Goal: Obtain resource: Obtain resource

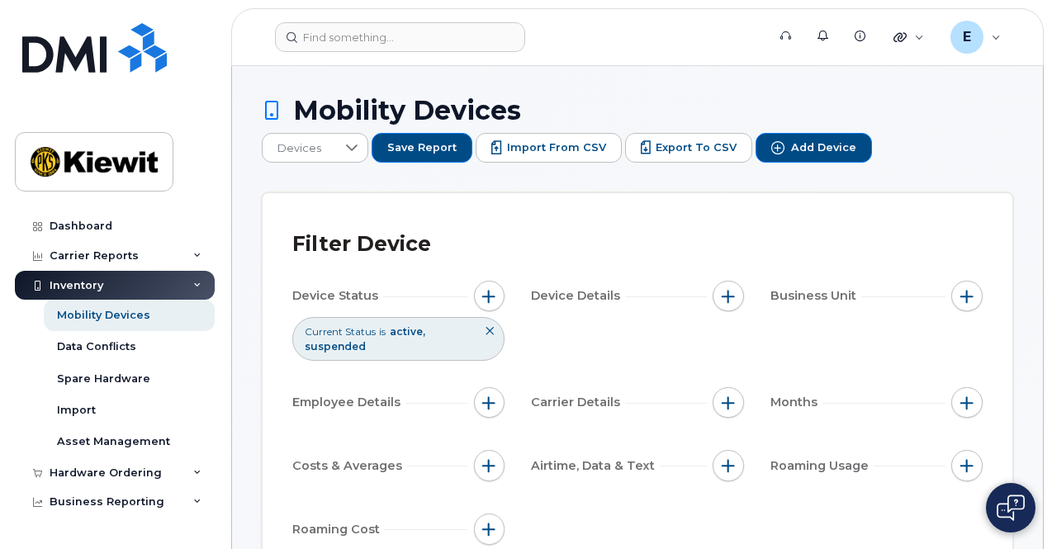
click at [484, 325] on button at bounding box center [490, 331] width 28 height 27
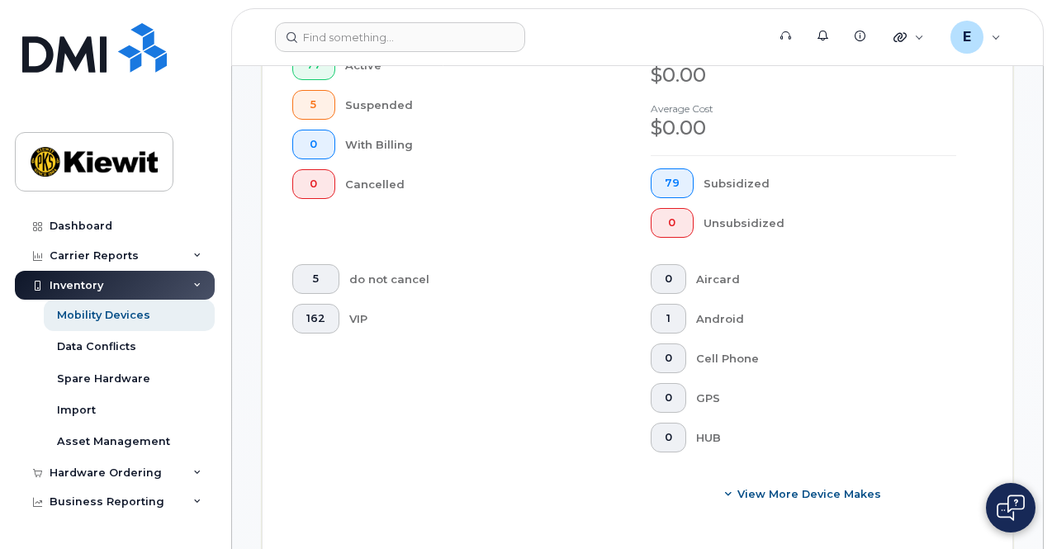
scroll to position [661, 0]
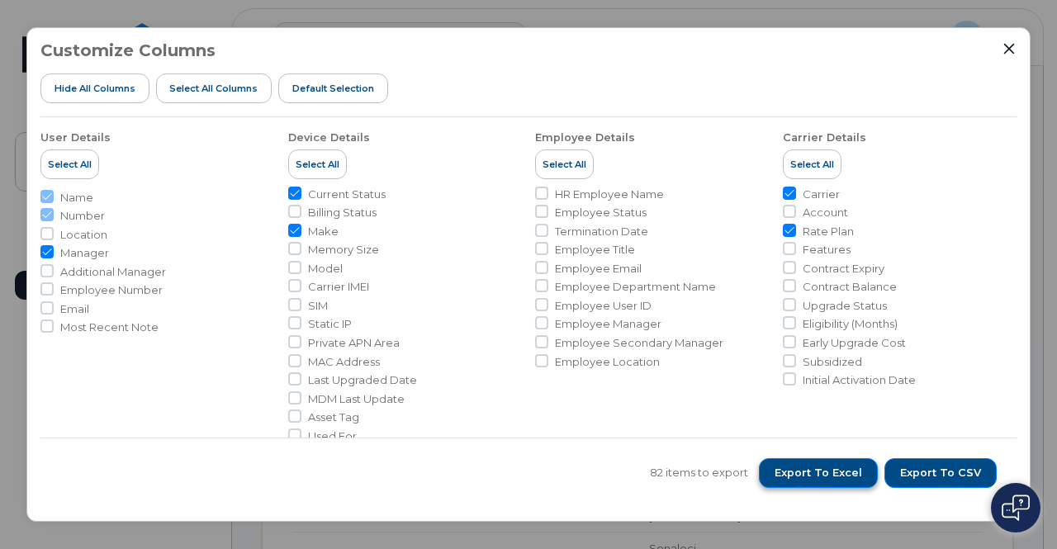
click at [801, 477] on span "Export to Excel" at bounding box center [819, 473] width 88 height 15
click at [805, 459] on button "Export to Excel" at bounding box center [818, 473] width 119 height 30
click at [1008, 46] on icon "Close" at bounding box center [1009, 49] width 11 height 11
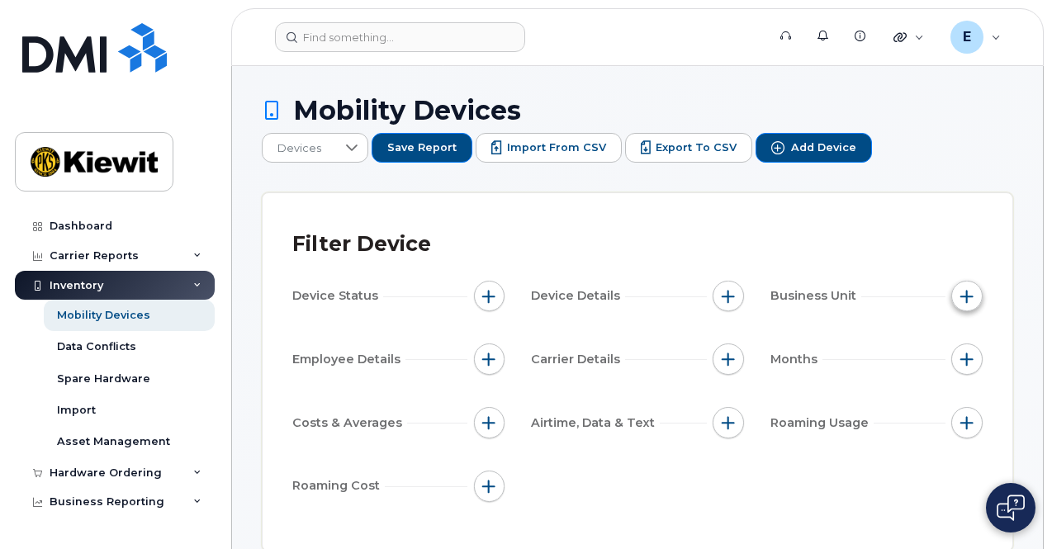
click at [960, 281] on button "button" at bounding box center [967, 296] width 31 height 31
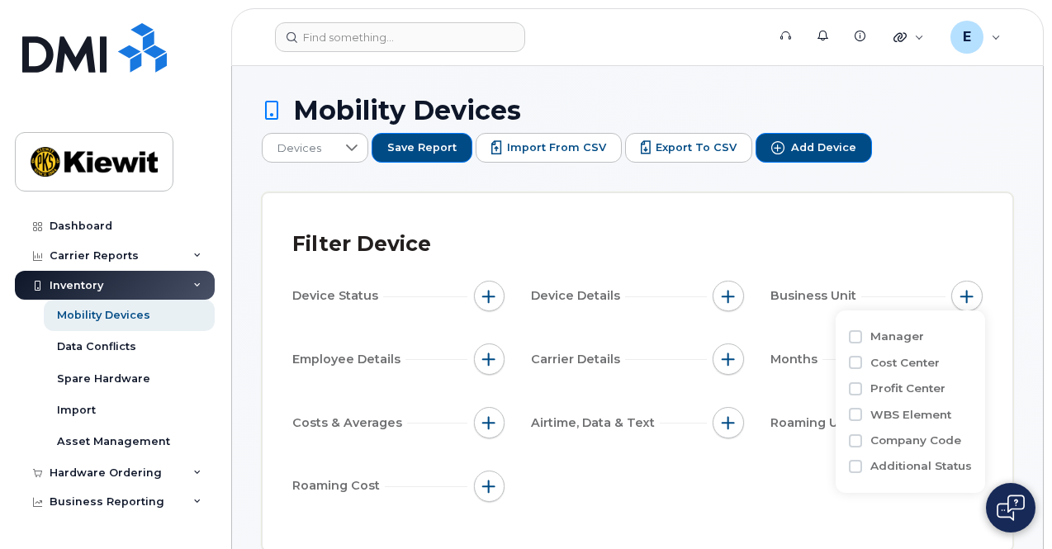
click at [932, 413] on label "WBS Element" at bounding box center [911, 415] width 81 height 16
click at [862, 413] on input "WBS Element" at bounding box center [855, 414] width 13 height 13
checkbox input "true"
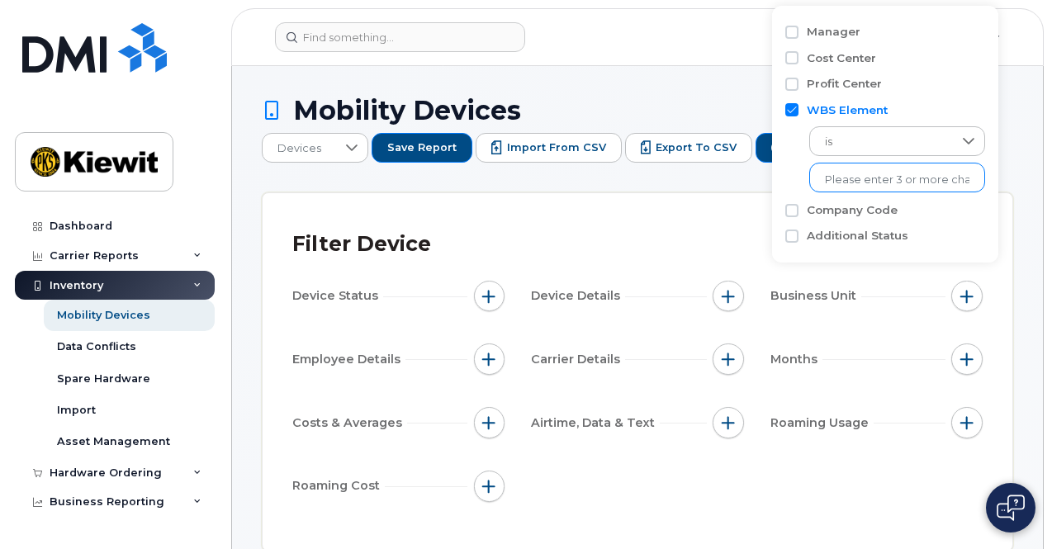
click at [879, 179] on input "text" at bounding box center [897, 180] width 145 height 15
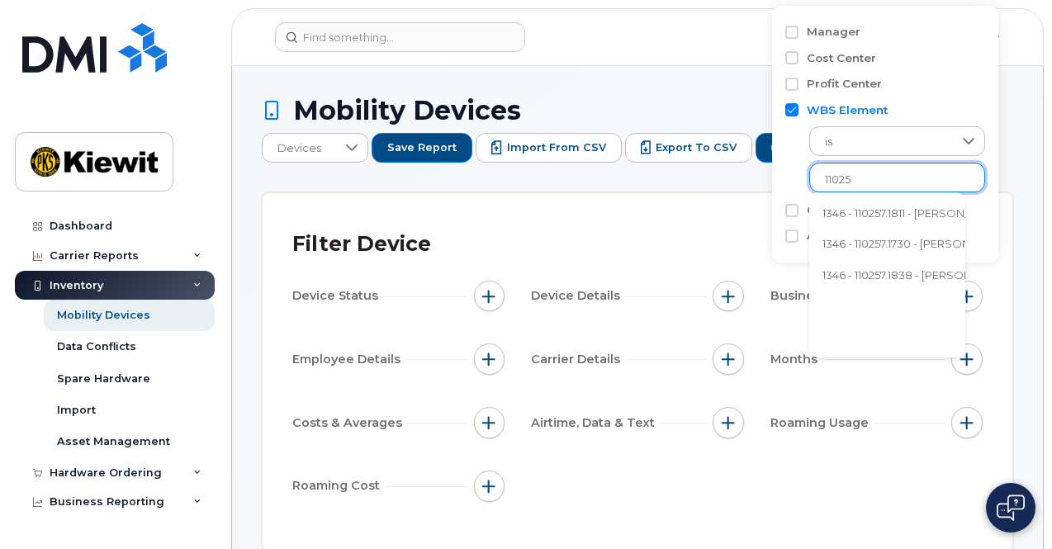
click at [888, 179] on input "11025" at bounding box center [897, 180] width 145 height 15
type input "110"
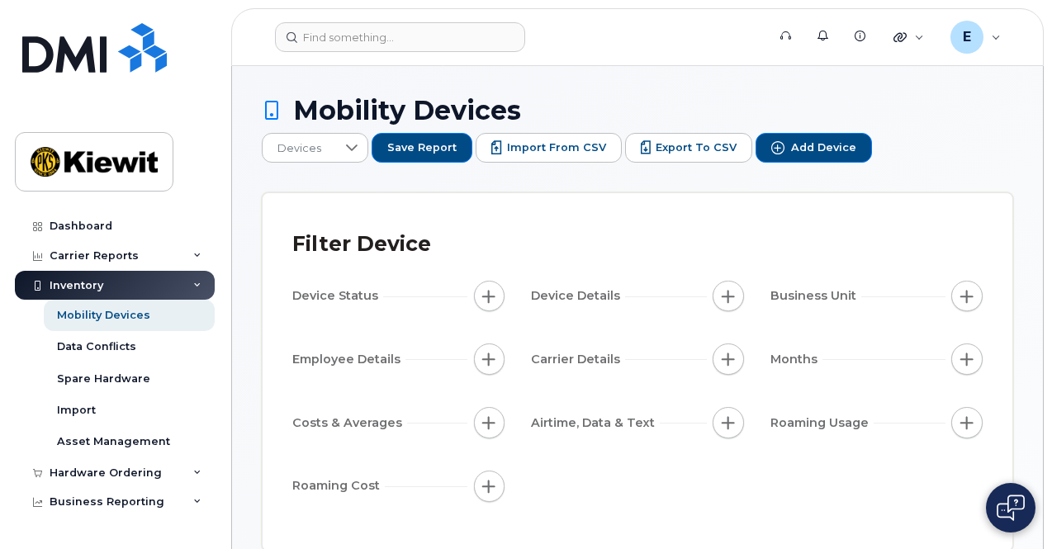
drag, startPoint x: 847, startPoint y: 285, endPoint x: 449, endPoint y: 278, distance: 398.2
click at [844, 287] on span "Business Unit" at bounding box center [816, 295] width 91 height 17
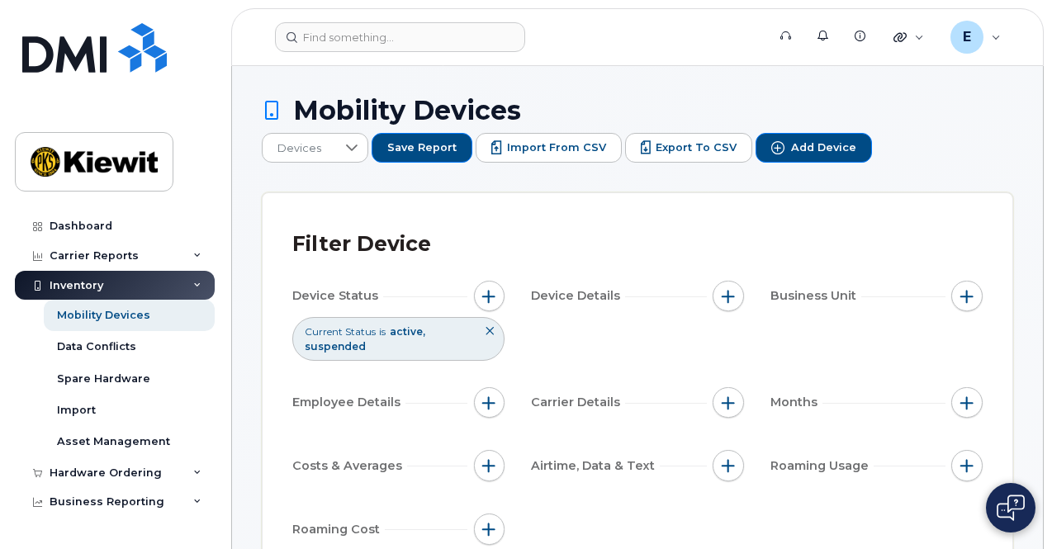
click at [492, 318] on button at bounding box center [490, 331] width 28 height 27
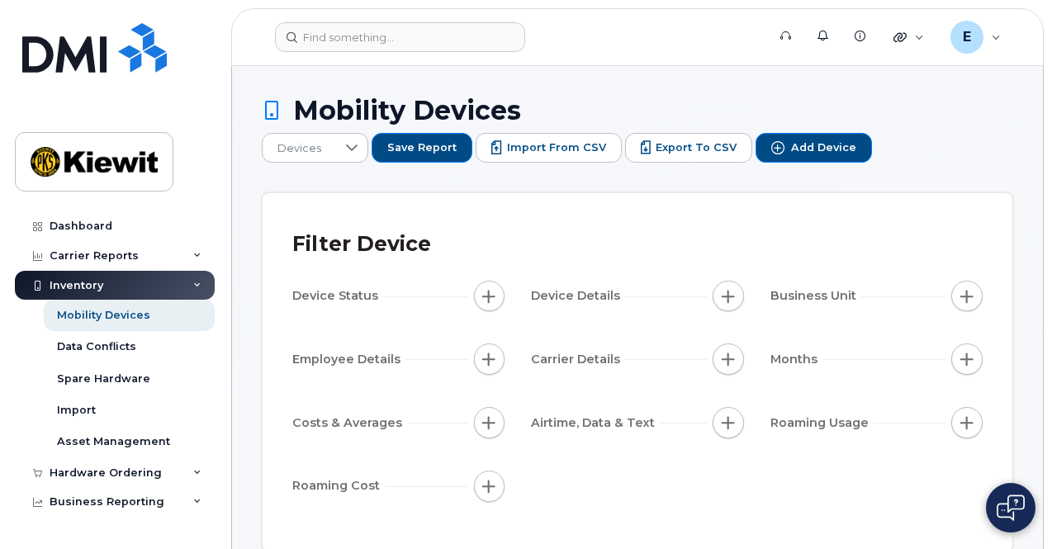
click at [829, 287] on span "Business Unit" at bounding box center [816, 295] width 91 height 17
click at [965, 290] on span "button" at bounding box center [967, 296] width 13 height 13
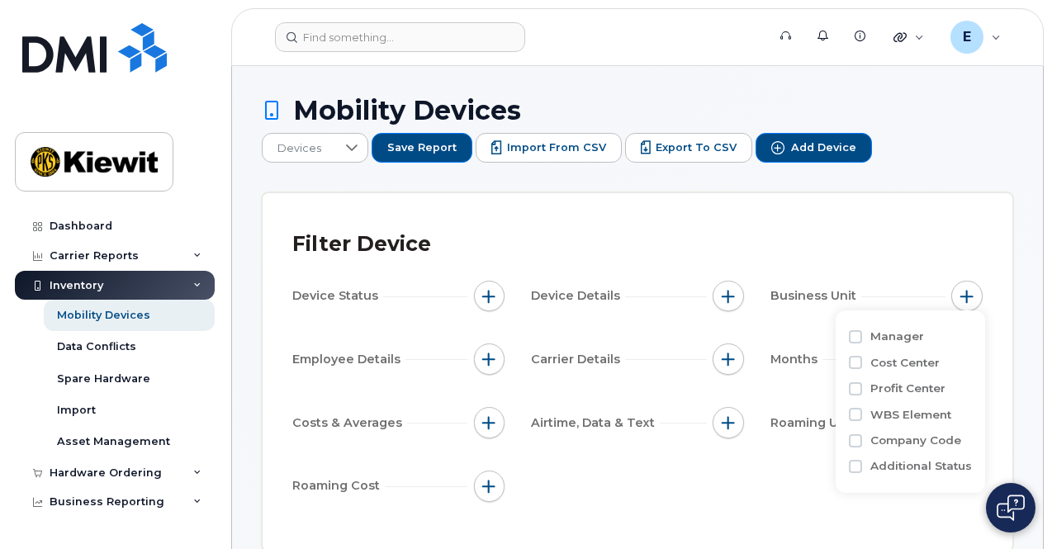
click at [924, 361] on label "Cost Center" at bounding box center [905, 363] width 69 height 16
click at [857, 359] on input "Cost Center" at bounding box center [855, 362] width 13 height 13
checkbox input "true"
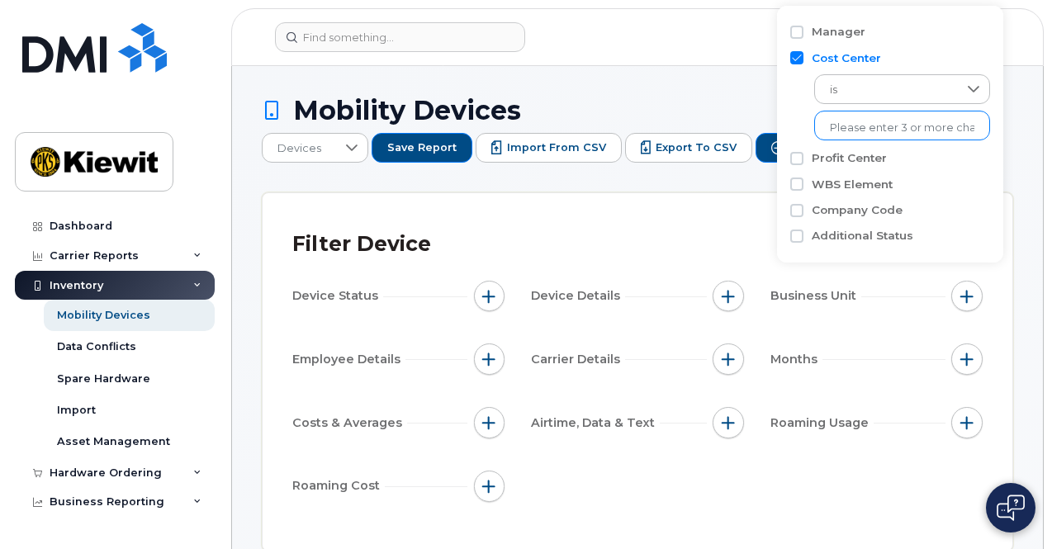
click at [845, 129] on input "text" at bounding box center [902, 128] width 145 height 15
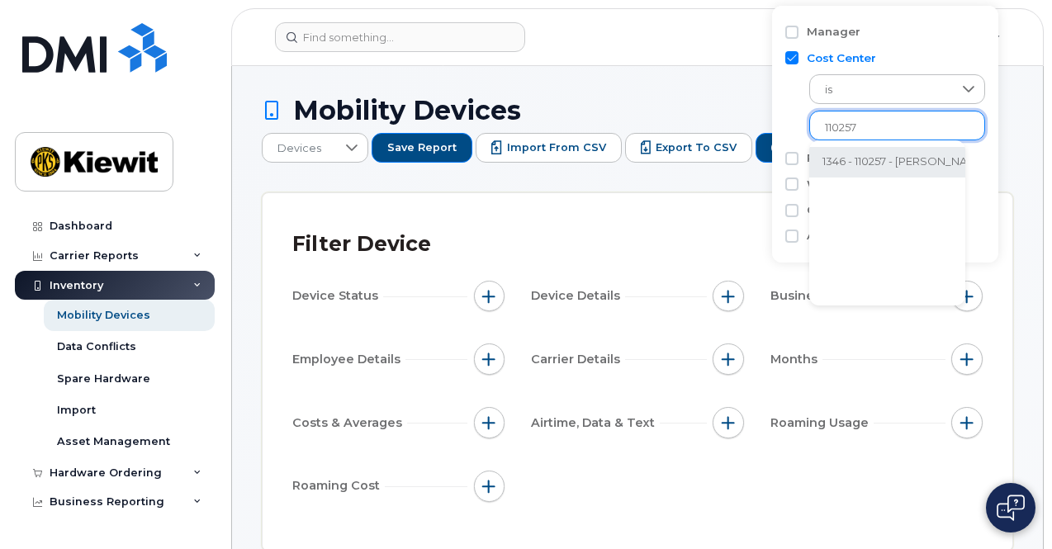
type input "110257"
click at [882, 158] on li "1346 - 110257 - [PERSON_NAME] Energy Group Inc." at bounding box center [954, 162] width 288 height 31
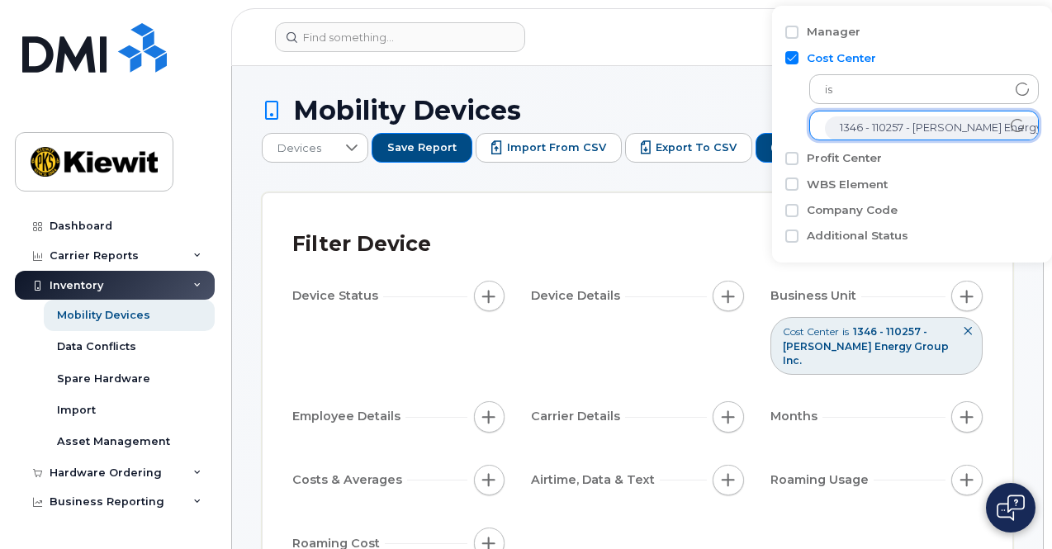
scroll to position [33, 0]
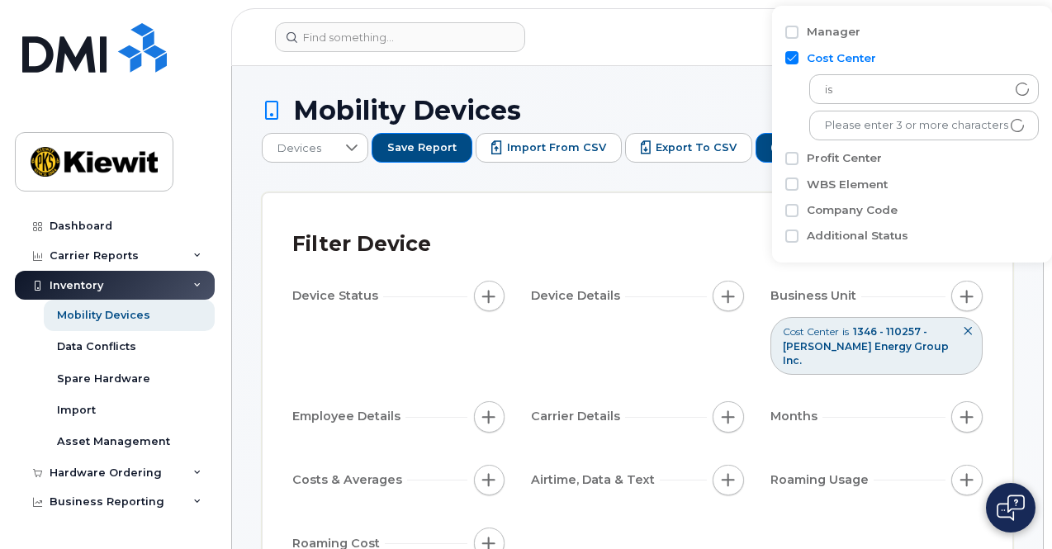
click at [743, 210] on div "Filter Device Device Status Device Details Business Unit Cost Center is 1346 - …" at bounding box center [638, 400] width 750 height 415
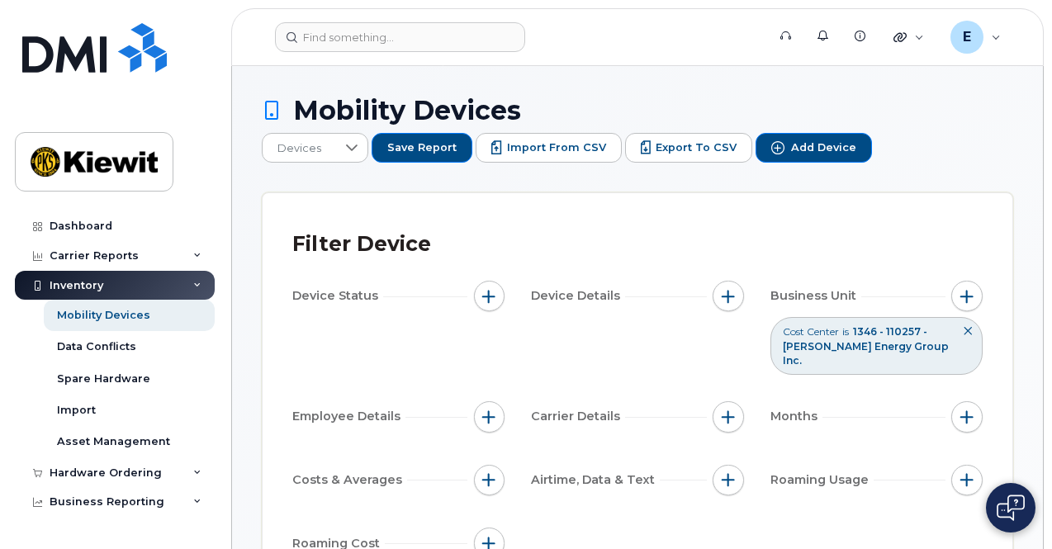
click at [886, 333] on span "1346 - 110257 - [PERSON_NAME] Energy Group Inc." at bounding box center [866, 345] width 166 height 40
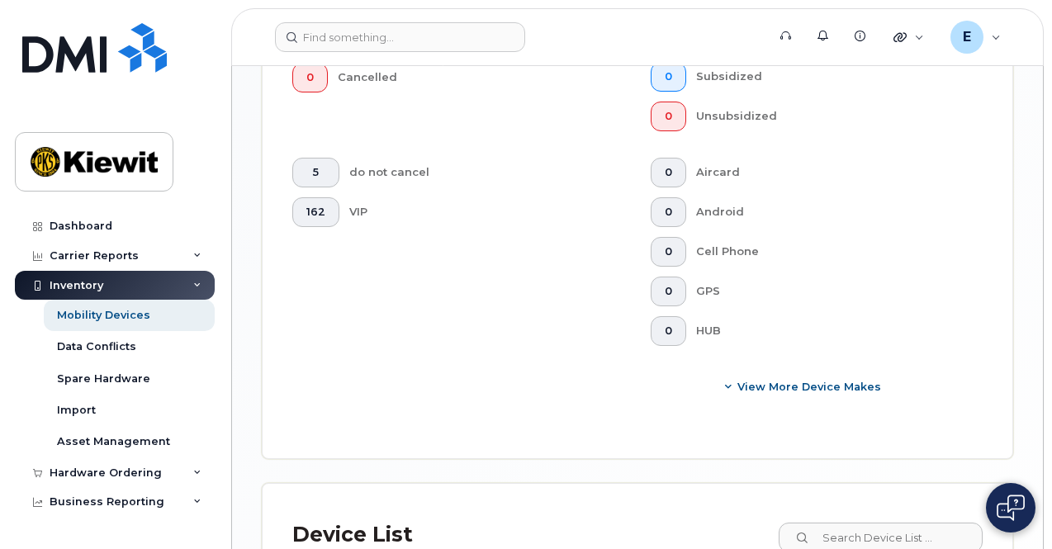
scroll to position [790, 0]
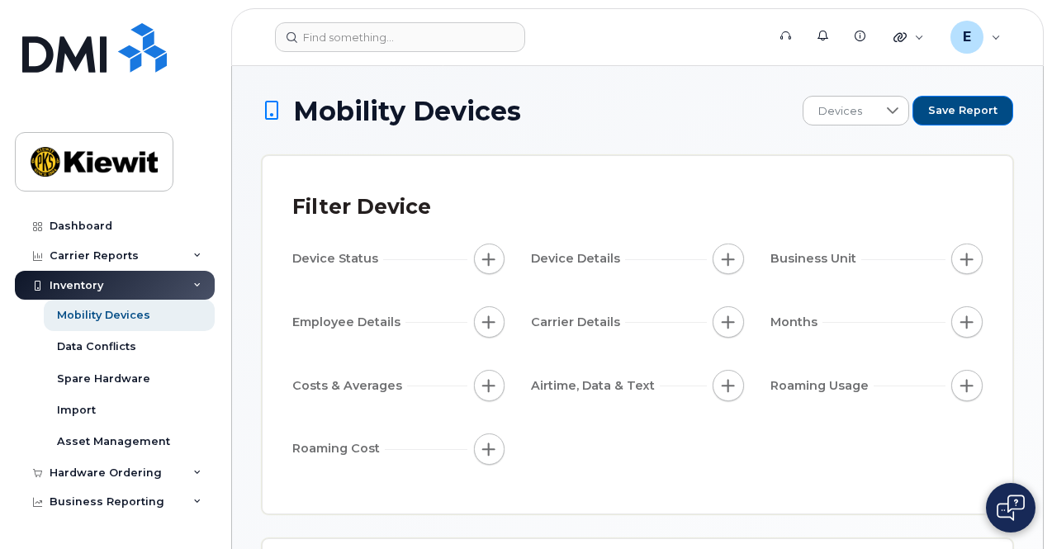
click at [971, 260] on div "Filter Device Device Status Device Details Business Unit Employee Details Carri…" at bounding box center [637, 335] width 691 height 298
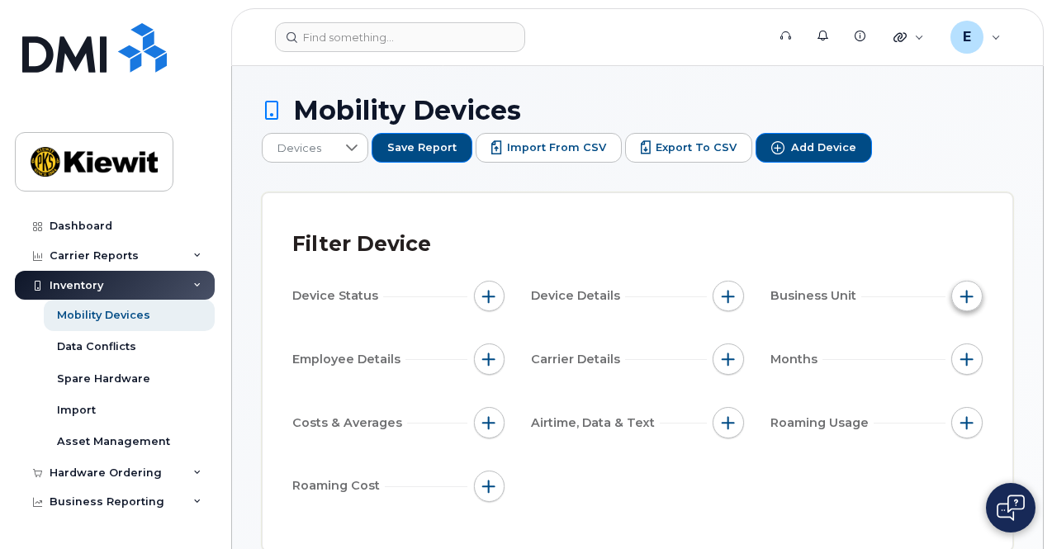
click at [968, 281] on button "button" at bounding box center [967, 296] width 31 height 31
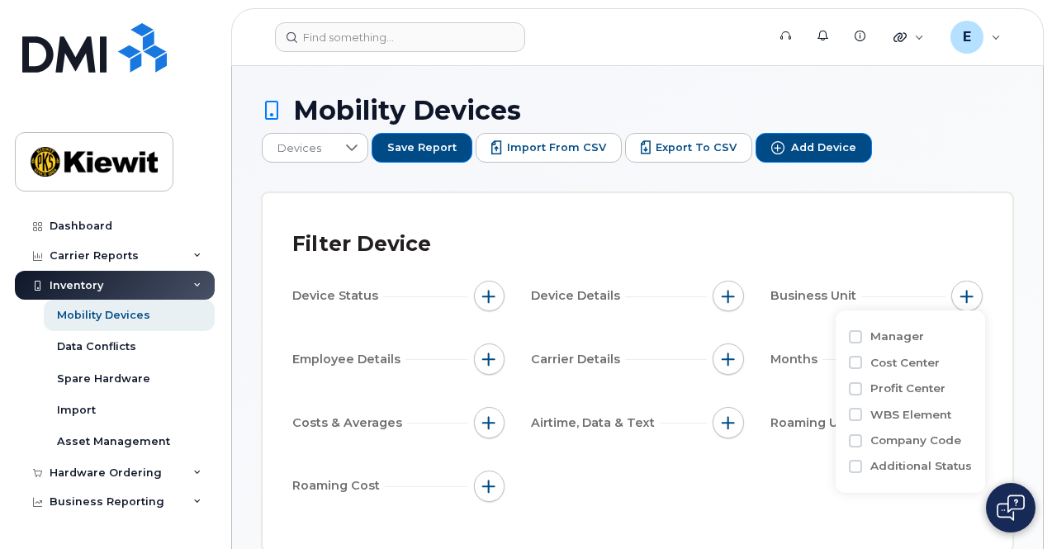
click at [908, 361] on label "Cost Center" at bounding box center [905, 363] width 69 height 16
click at [862, 361] on input "Cost Center" at bounding box center [855, 362] width 13 height 13
checkbox input "true"
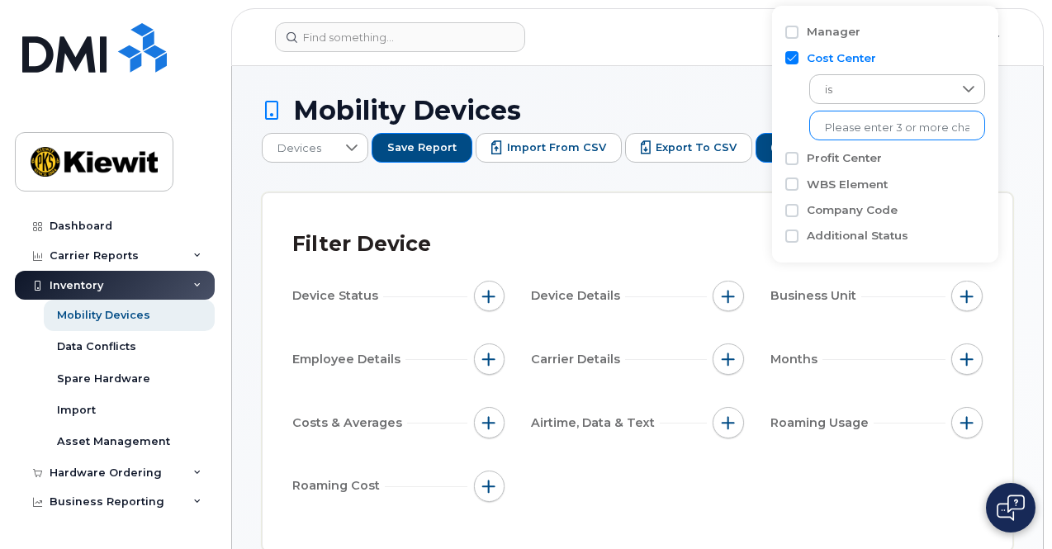
click at [872, 130] on input "text" at bounding box center [897, 128] width 145 height 15
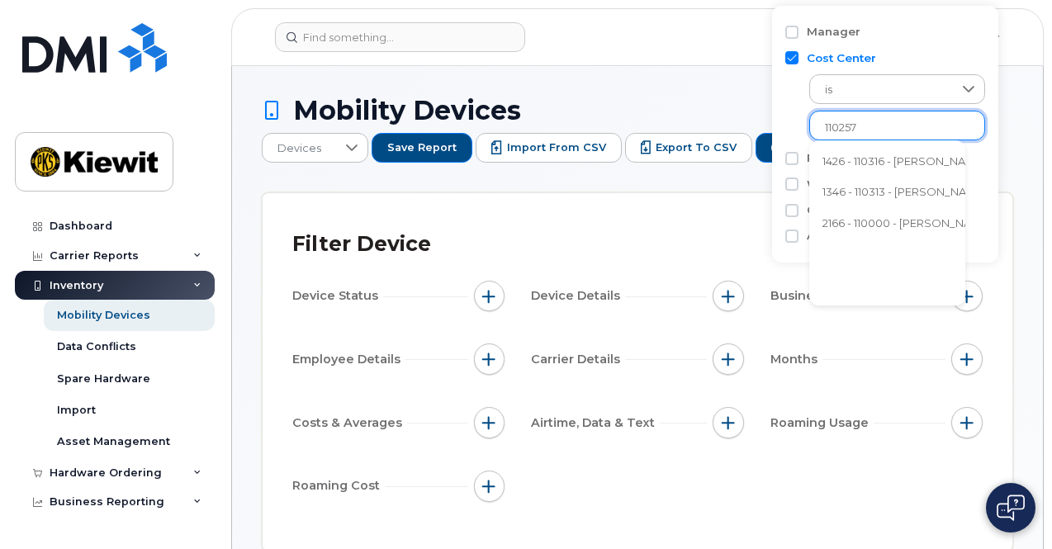
type input "110257"
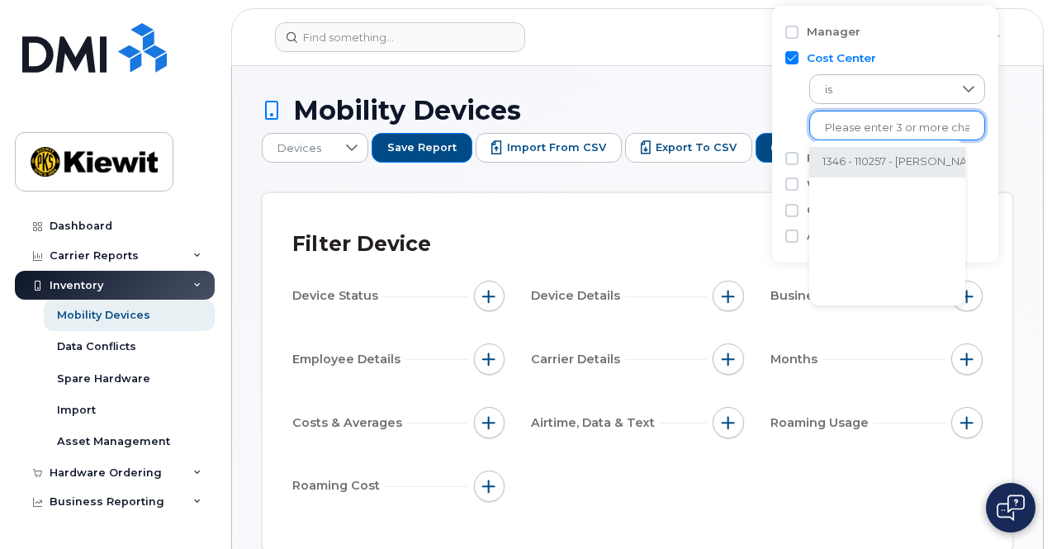
click at [935, 165] on li "1346 - 110257 - Kiewit Energy Group Inc." at bounding box center [954, 162] width 288 height 31
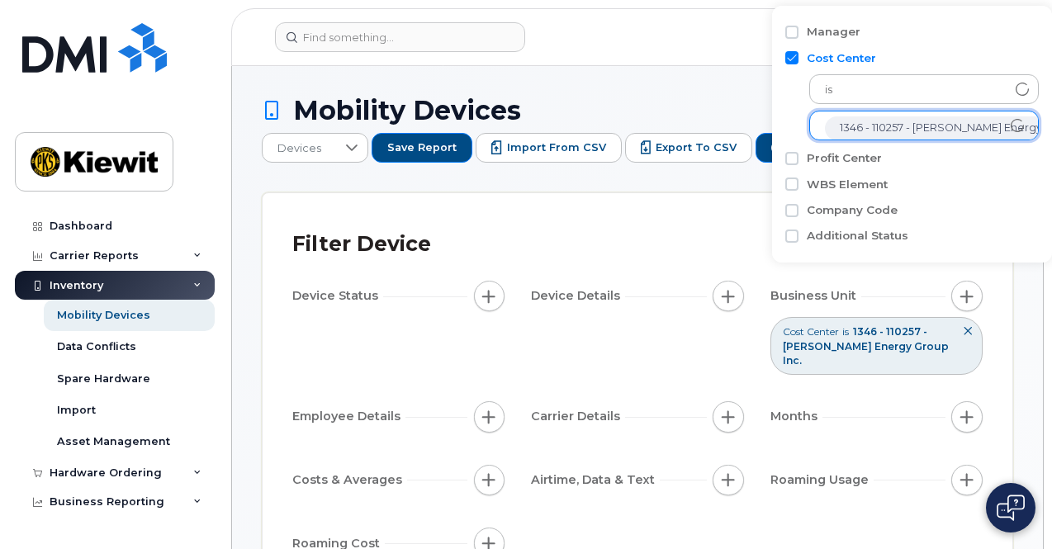
scroll to position [33, 0]
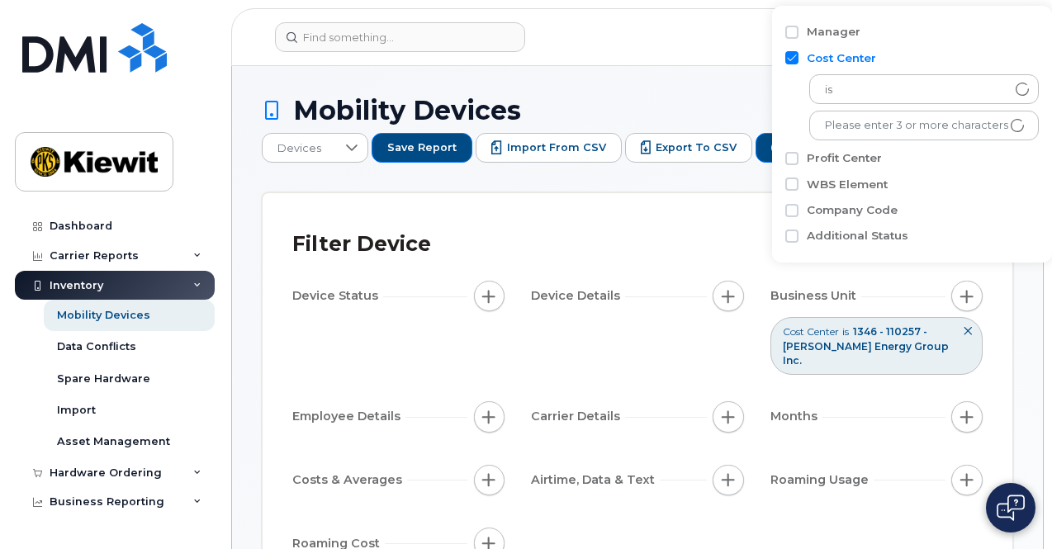
click at [743, 230] on div "Filter Device" at bounding box center [637, 244] width 691 height 43
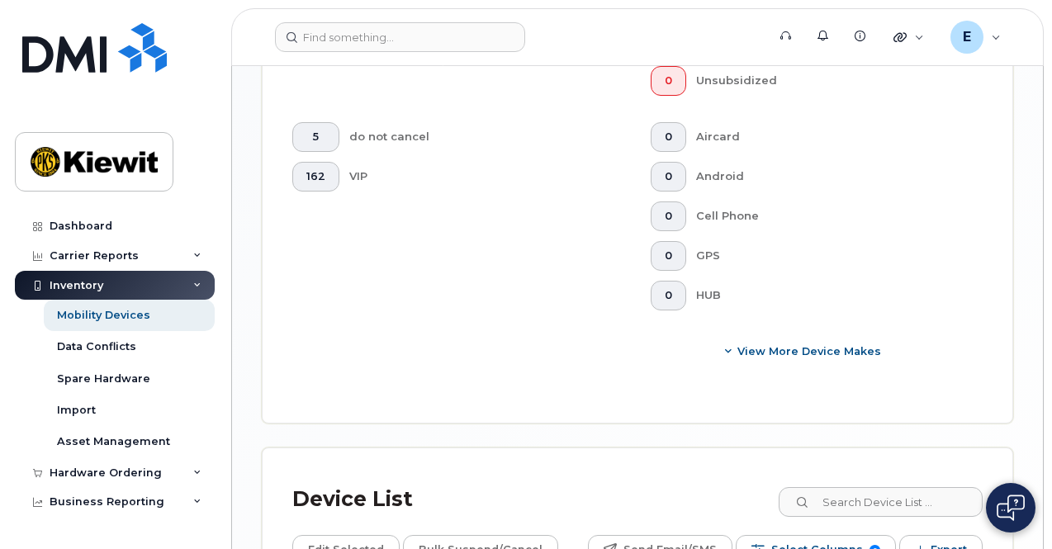
scroll to position [843, 0]
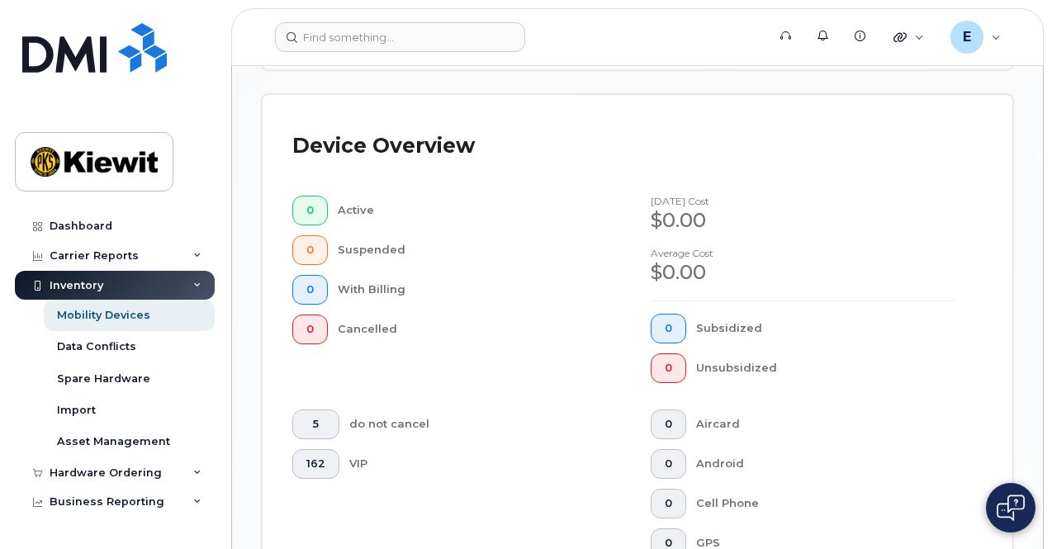
scroll to position [760, 0]
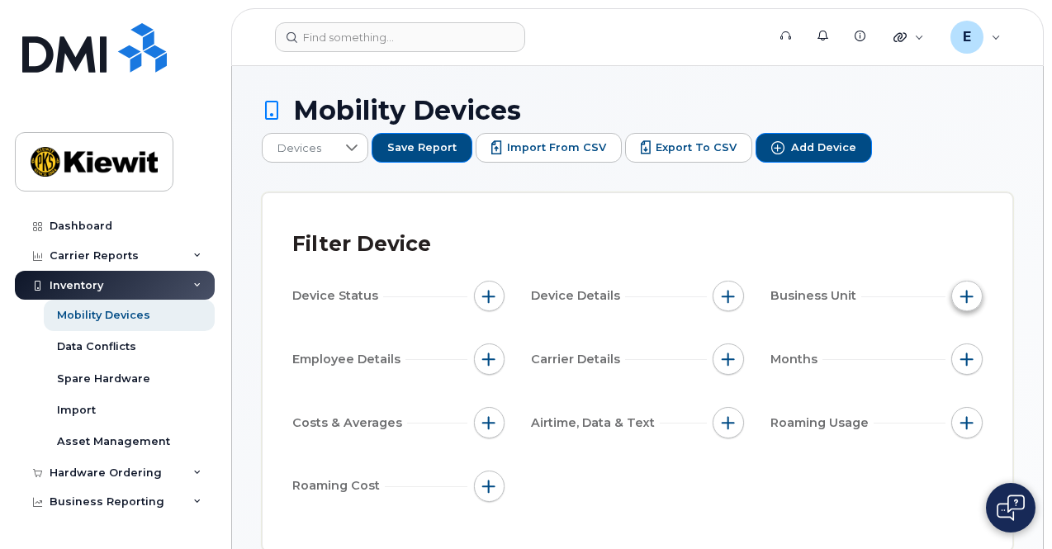
click at [968, 290] on span "button" at bounding box center [967, 296] width 13 height 13
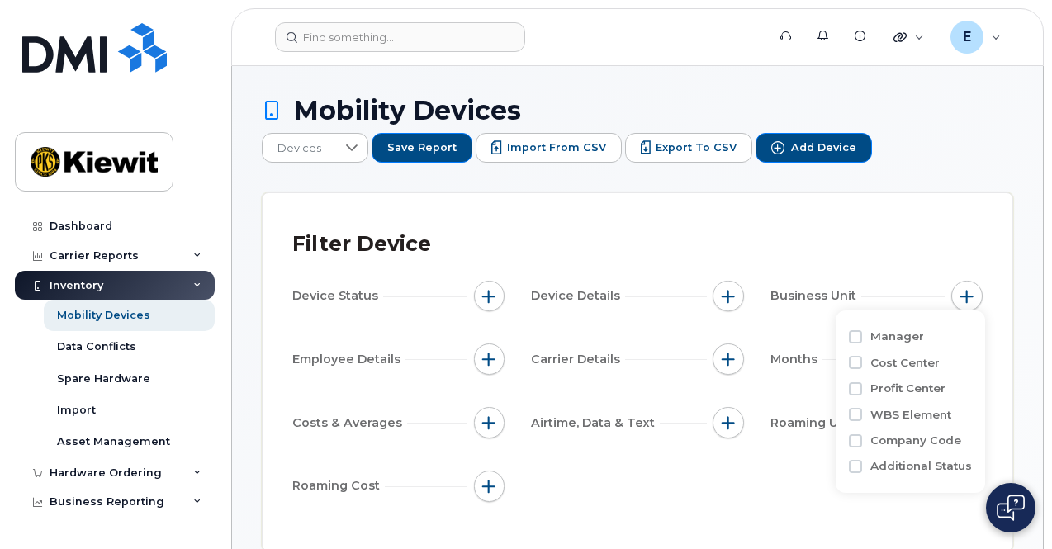
click at [900, 413] on label "WBS Element" at bounding box center [911, 415] width 81 height 16
click at [862, 413] on input "WBS Element" at bounding box center [855, 414] width 13 height 13
checkbox input "true"
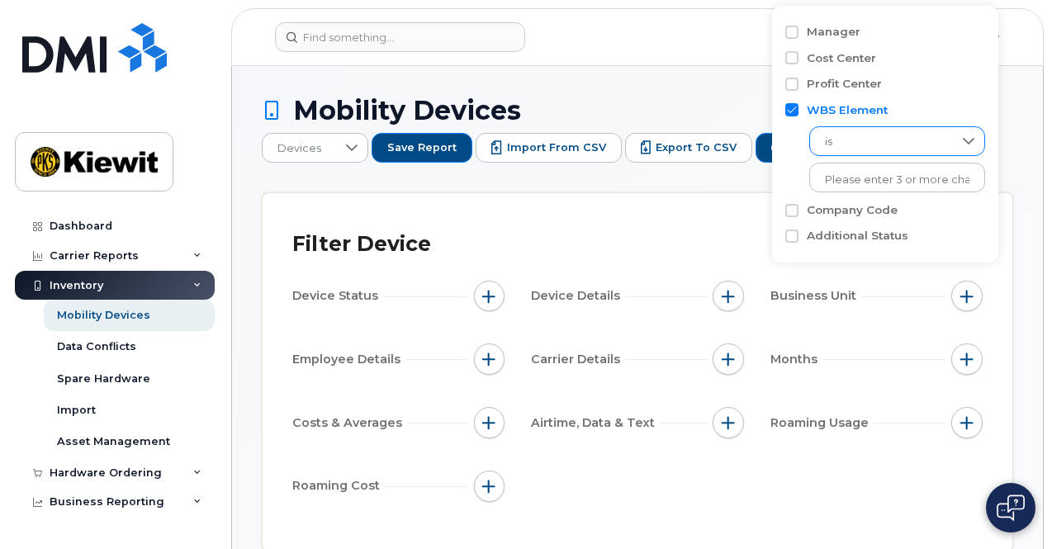
click at [913, 128] on span "is" at bounding box center [881, 142] width 143 height 30
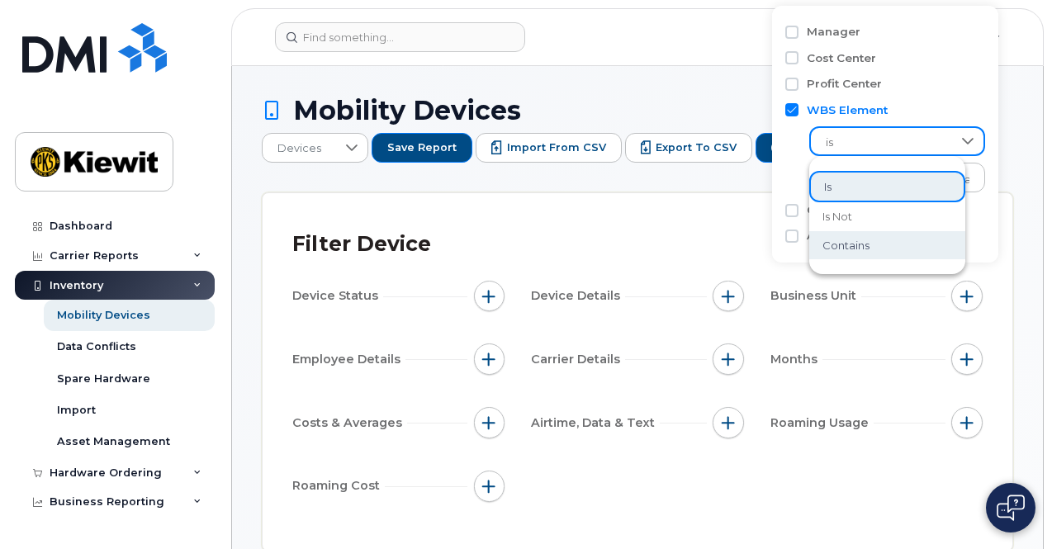
click at [892, 249] on li "contains" at bounding box center [888, 245] width 156 height 29
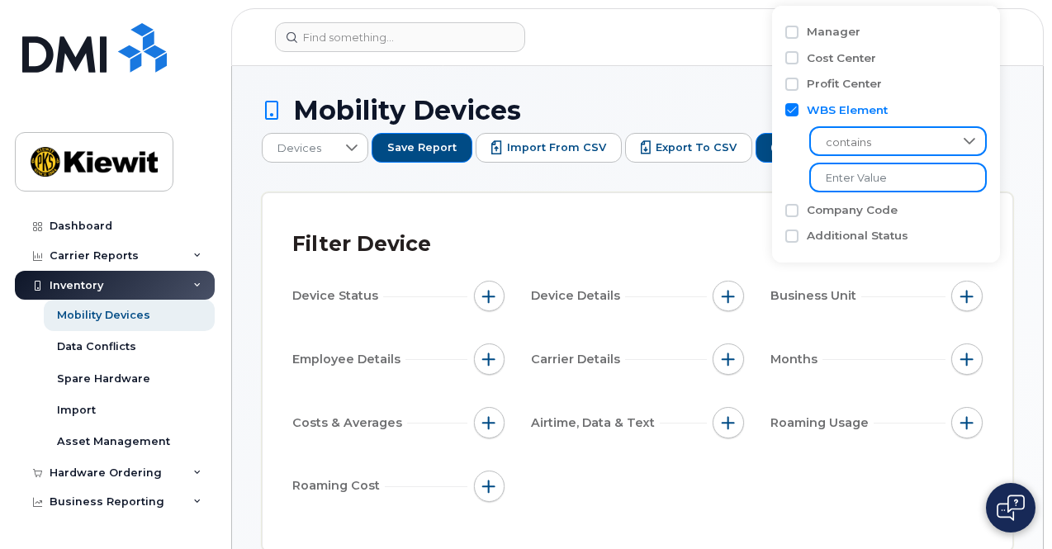
click at [855, 178] on input "text" at bounding box center [899, 178] width 178 height 30
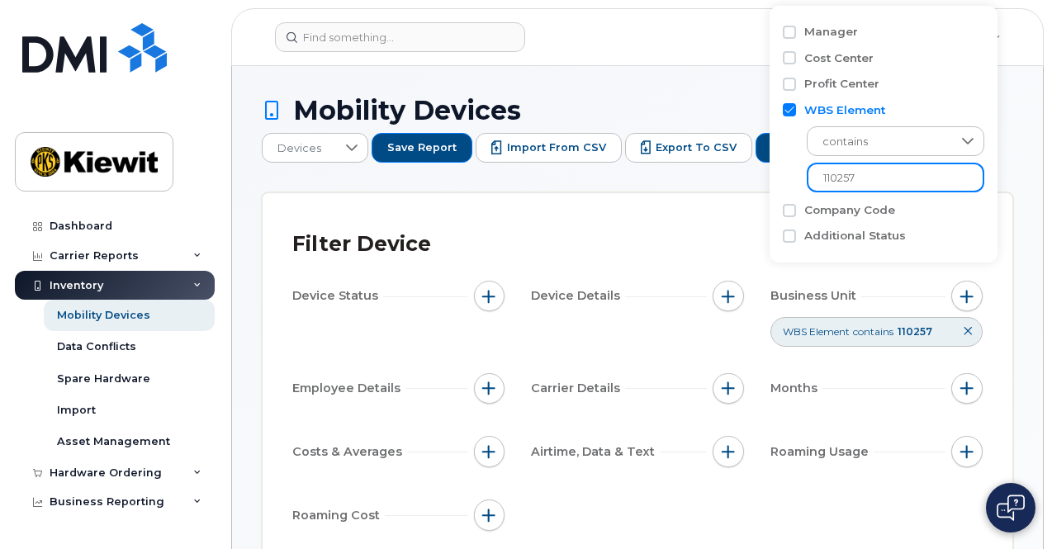
type input "110257"
click at [993, 202] on div "Filter Device Device Status Device Details Business Unit WBS Element contains 1…" at bounding box center [638, 386] width 750 height 387
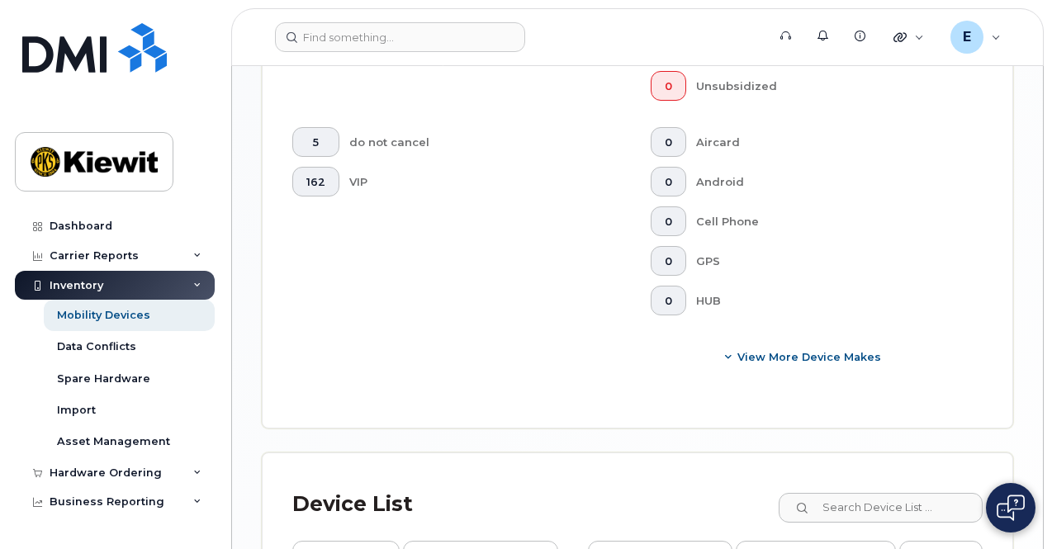
scroll to position [828, 0]
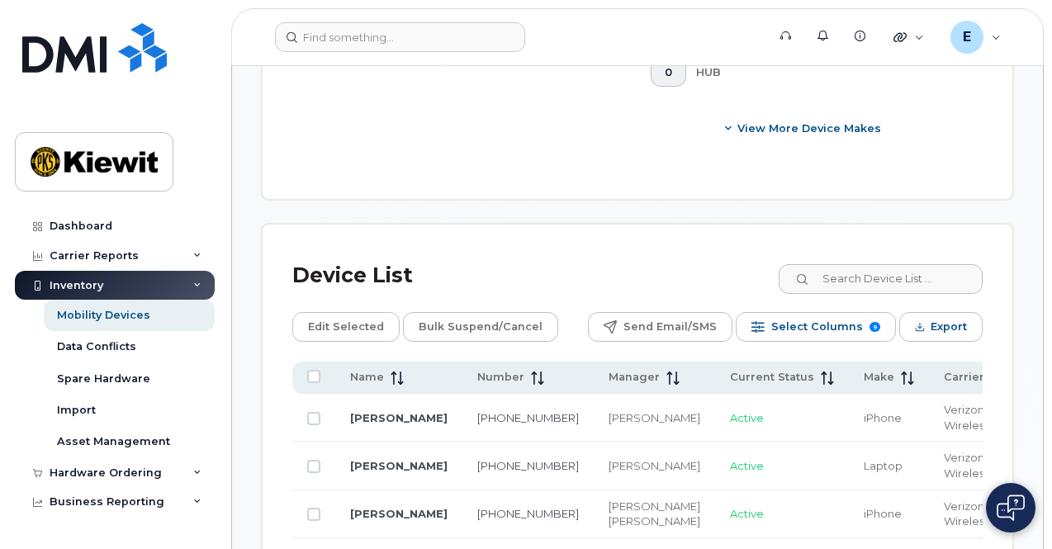
scroll to position [1029, 0]
